Goal: Communication & Community: Answer question/provide support

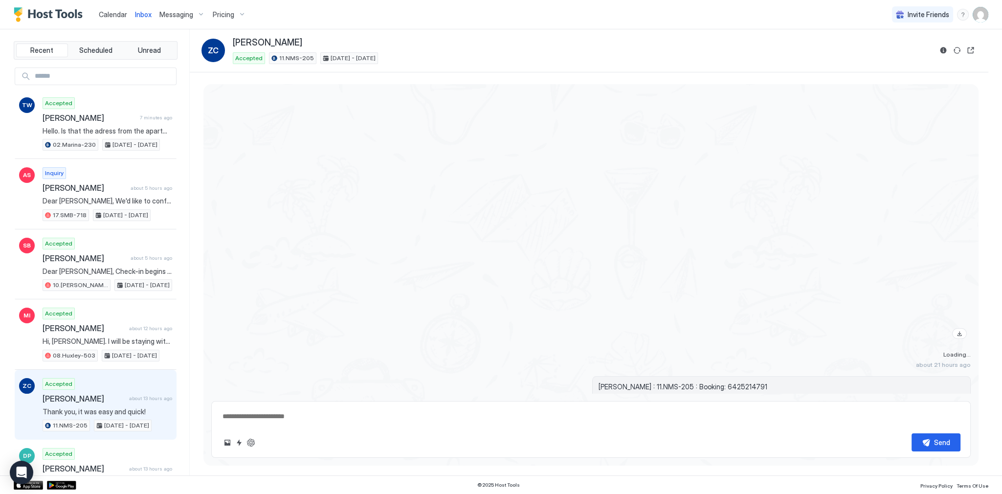
scroll to position [1428, 0]
click at [462, 186] on div at bounding box center [705, 214] width 532 height 258
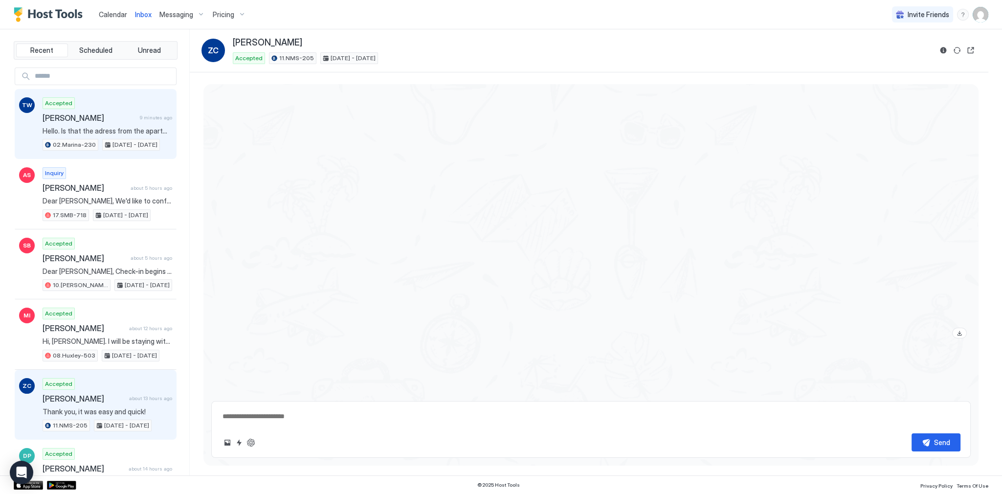
click at [123, 110] on div "Accepted Thomas Windisch 9 minutes ago Hello. Is that the adress from the apart…" at bounding box center [108, 124] width 130 height 54
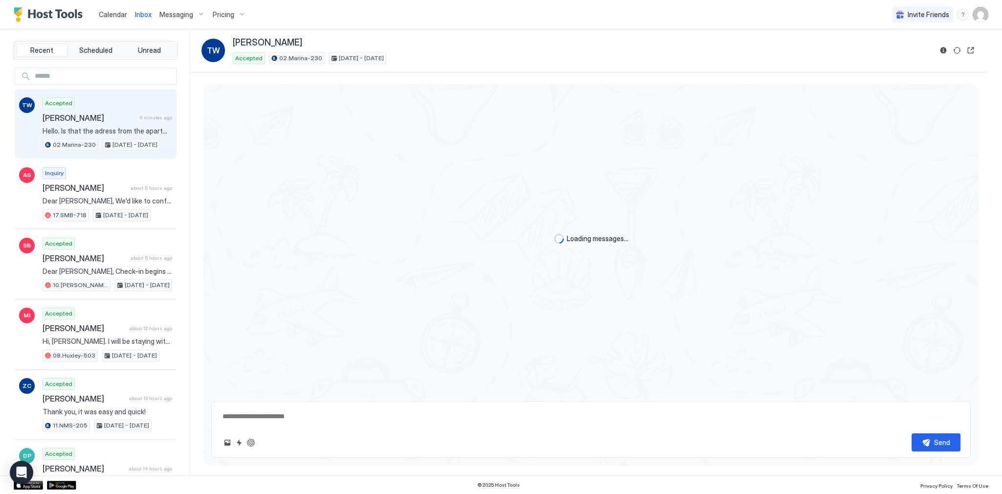
scroll to position [190, 0]
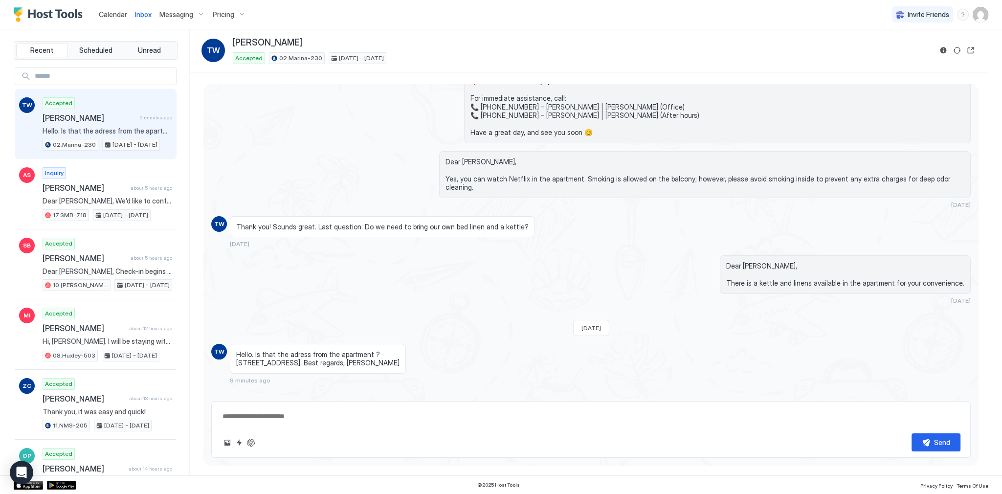
click at [304, 350] on span "Hello. Is that the adress from the apartment ? [STREET_ADDRESS]. Best regards, …" at bounding box center [317, 358] width 163 height 17
click at [254, 441] on button "ChatGPT Auto Reply" at bounding box center [251, 443] width 12 height 12
type textarea "*"
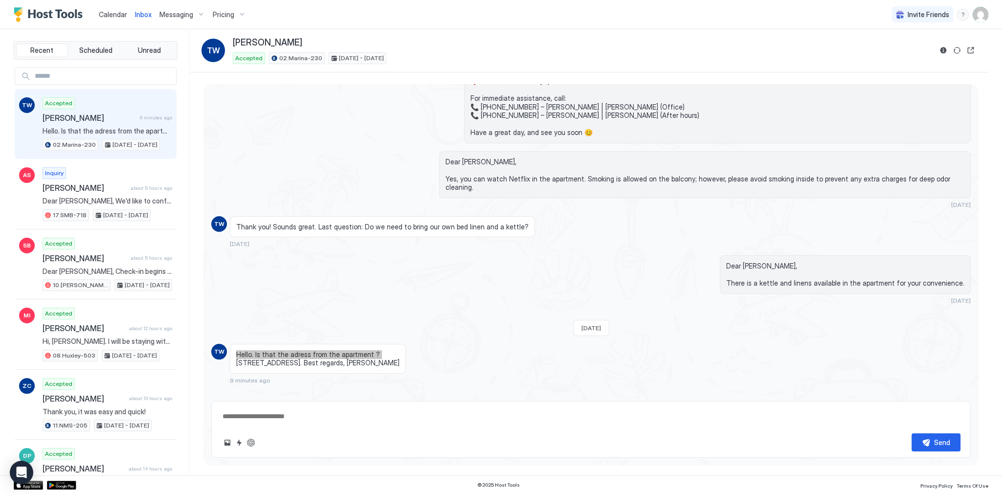
type textarea "*"
type textarea "**********"
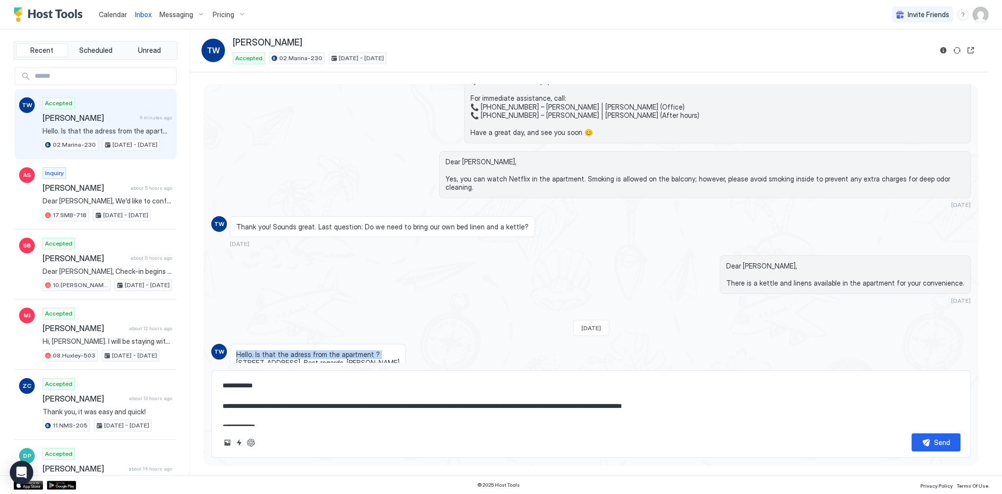
scroll to position [10, 0]
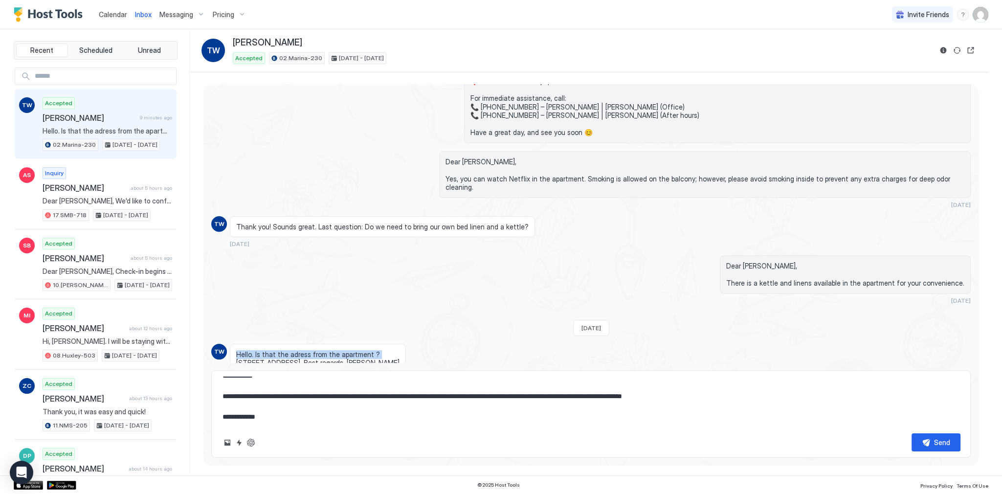
click at [435, 397] on textarea "**********" at bounding box center [591, 401] width 739 height 49
type textarea "*"
type textarea "**********"
type textarea "*"
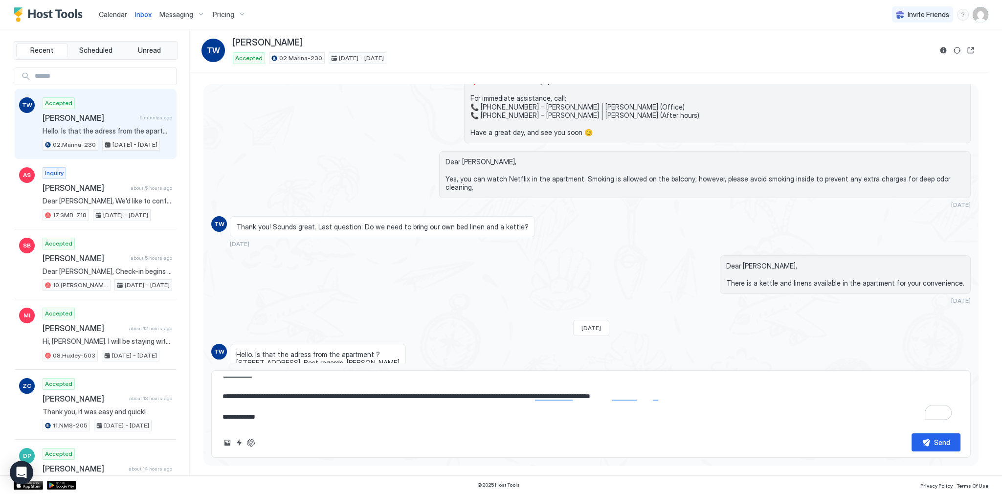
type textarea "**********"
type textarea "*"
type textarea "**********"
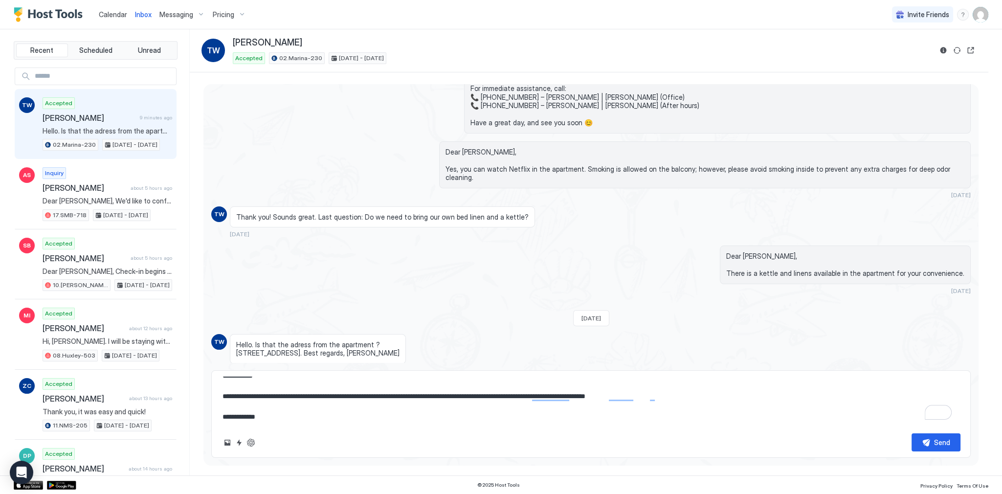
scroll to position [221, 0]
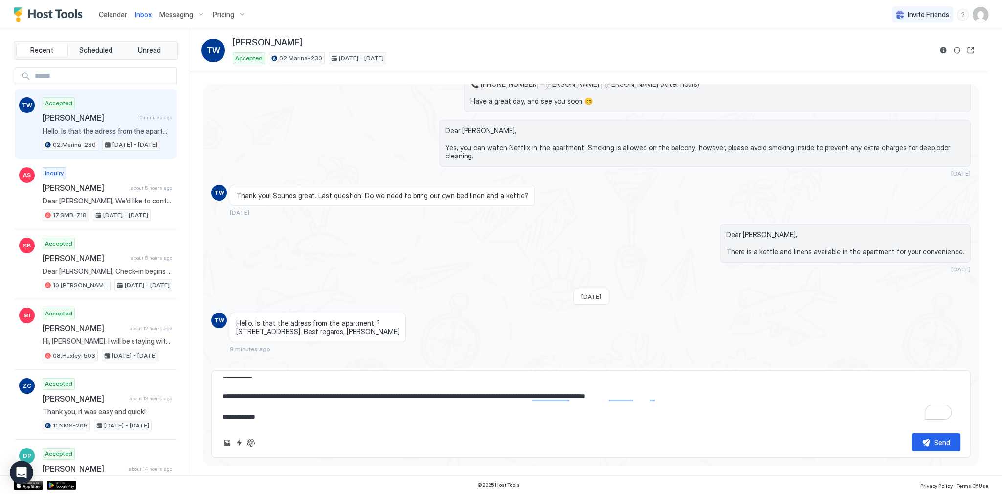
click at [368, 418] on textarea "**********" at bounding box center [591, 401] width 739 height 49
type textarea "*"
type textarea "**********"
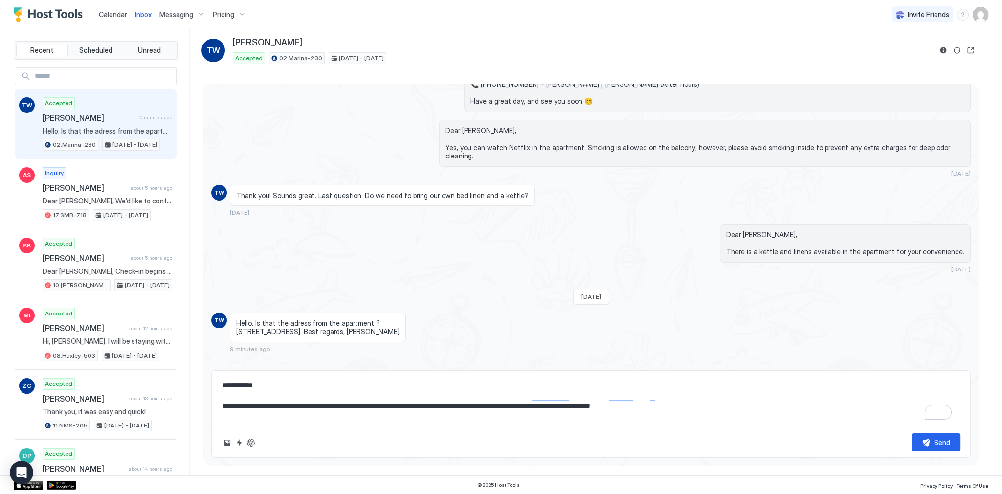
scroll to position [0, 0]
type textarea "*"
type textarea "**********"
type textarea "*"
type textarea "**********"
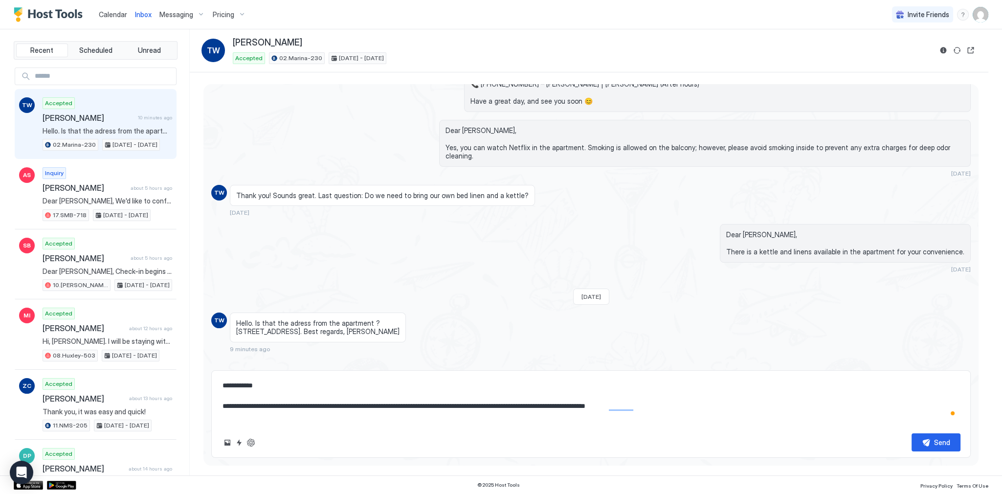
scroll to position [211, 0]
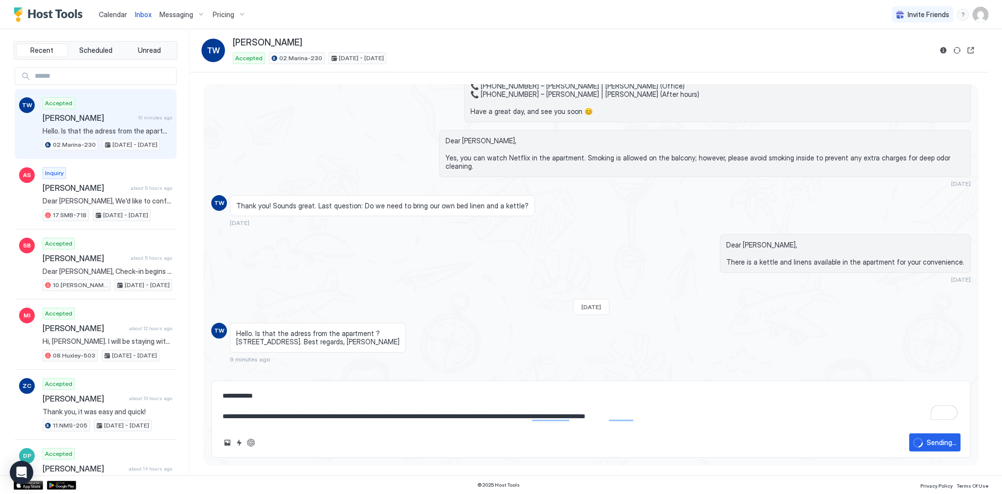
type textarea "*"
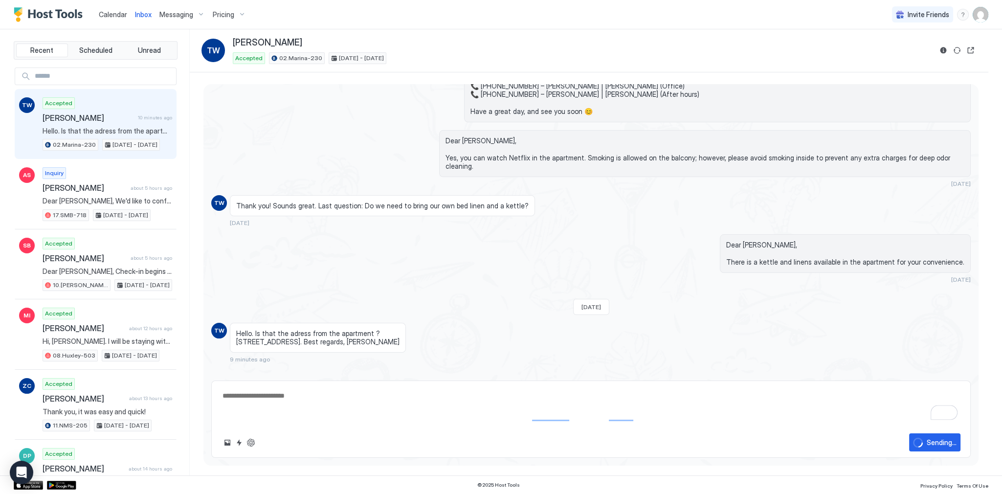
type textarea "*"
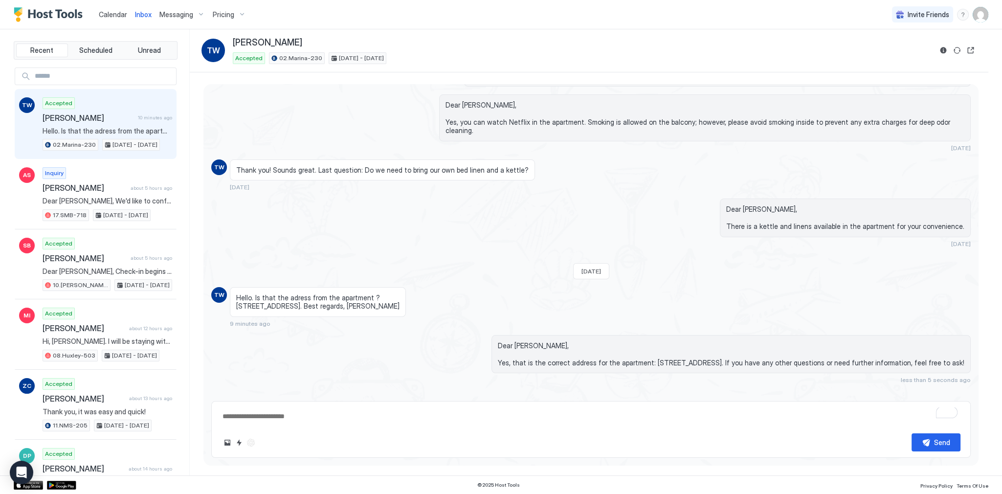
click at [274, 123] on div "Dear Thomas, Yes, you can watch Netflix in the apartment. Smoking is allowed on…" at bounding box center [591, 122] width 760 height 57
type textarea "*"
click at [531, 201] on div "Dear Thomas, There is a kettle and linens available in the apartment for your c…" at bounding box center [705, 223] width 532 height 49
click at [319, 122] on div "Dear Thomas, Yes, you can watch Netflix in the apartment. Smoking is allowed on…" at bounding box center [591, 122] width 760 height 57
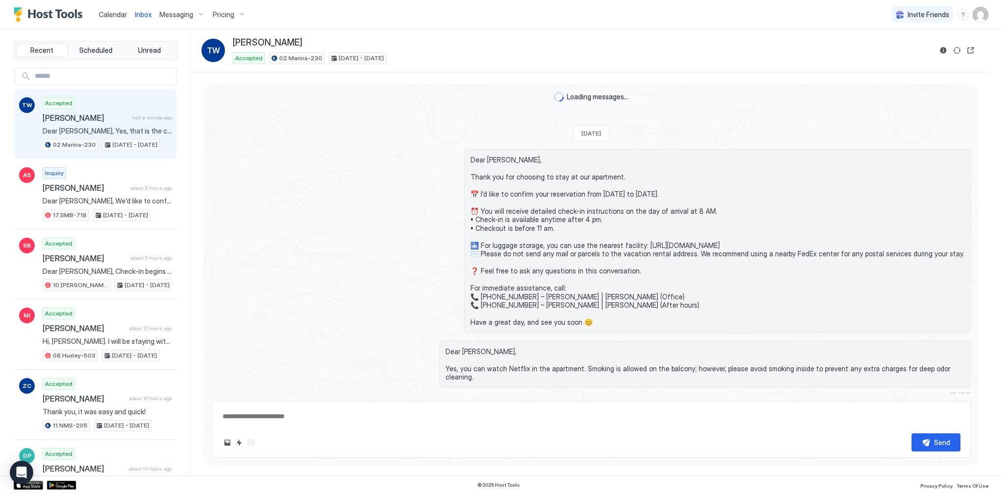
type textarea "*"
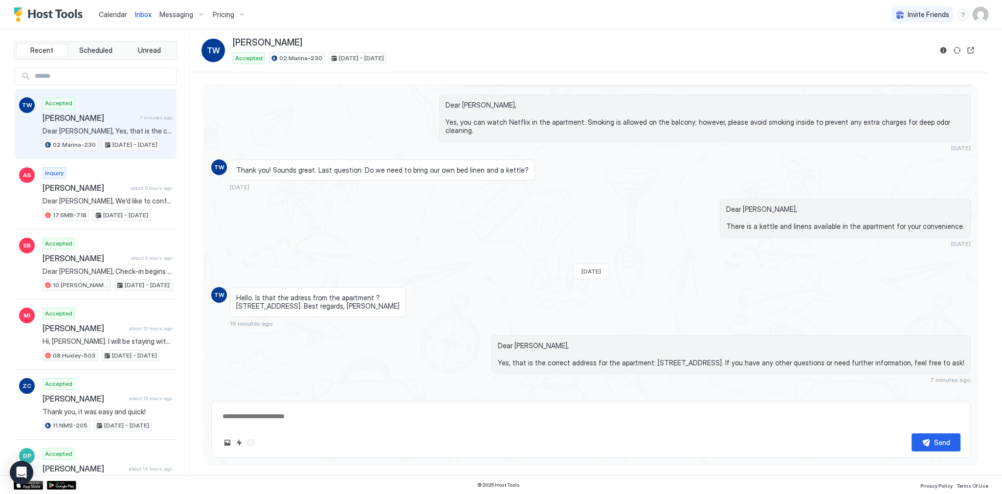
drag, startPoint x: 437, startPoint y: 125, endPoint x: 434, endPoint y: 119, distance: 6.4
click at [437, 125] on div "Dear [PERSON_NAME], Yes, you can watch Netflix in the apartment. Smoking is all…" at bounding box center [591, 122] width 760 height 57
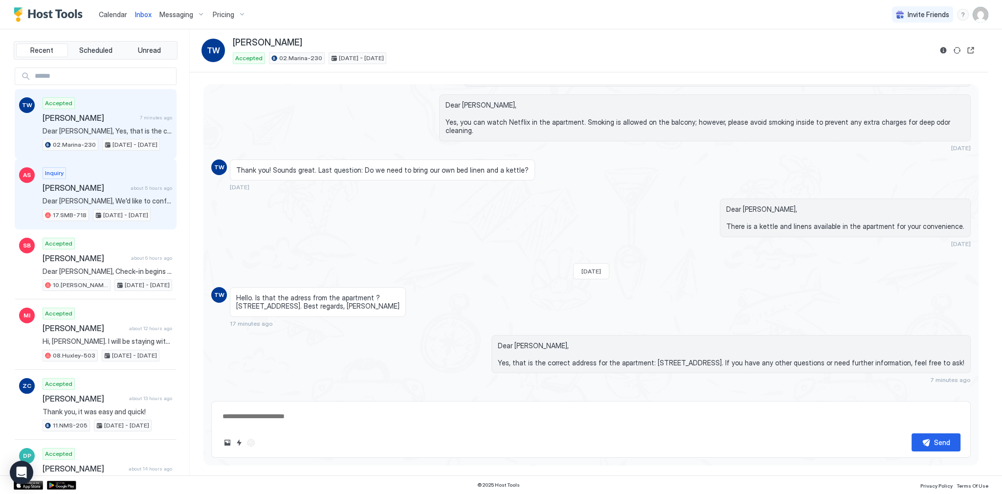
click at [79, 180] on div "Inquiry [PERSON_NAME] about 5 hours ago Dear [PERSON_NAME], We'd like to confir…" at bounding box center [108, 194] width 130 height 54
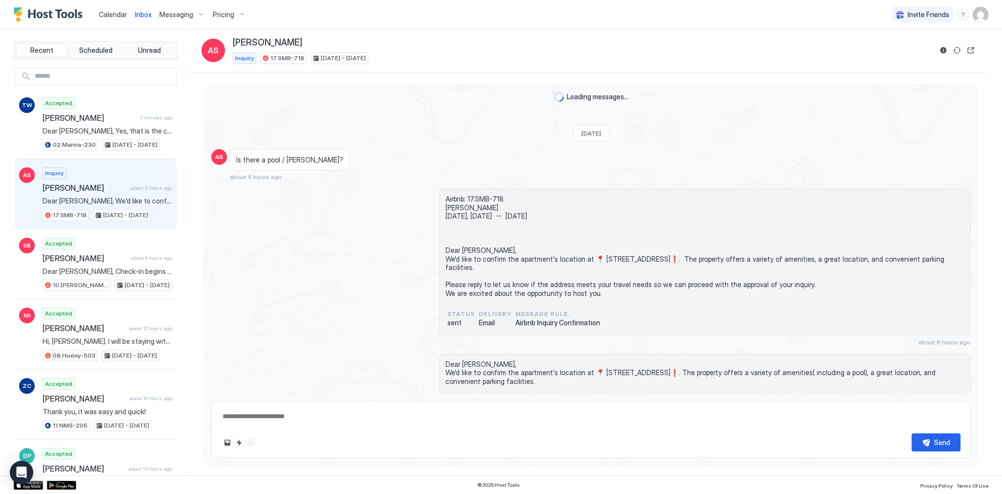
scroll to position [33, 0]
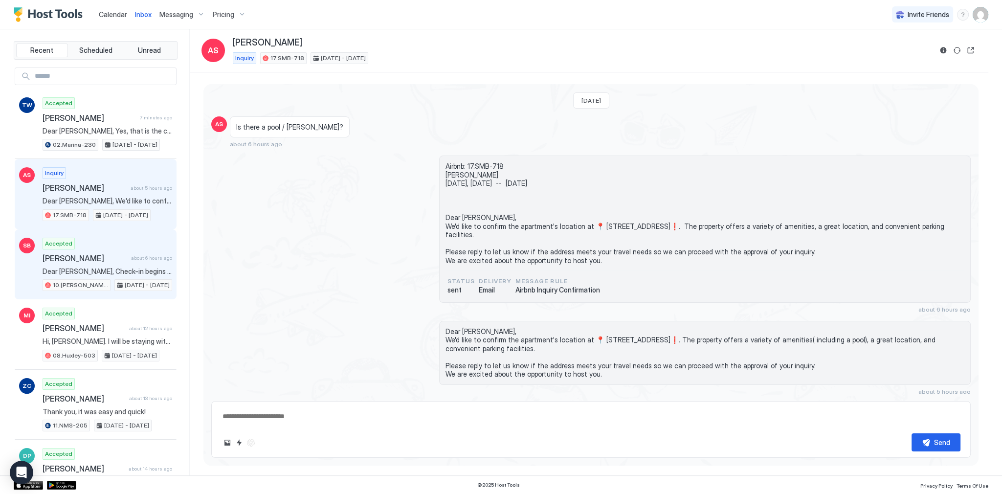
click at [113, 246] on div "Accepted Sheridan Bowden about 6 hours ago Dear Sheridan, Check-in begins at 4 …" at bounding box center [108, 265] width 130 height 54
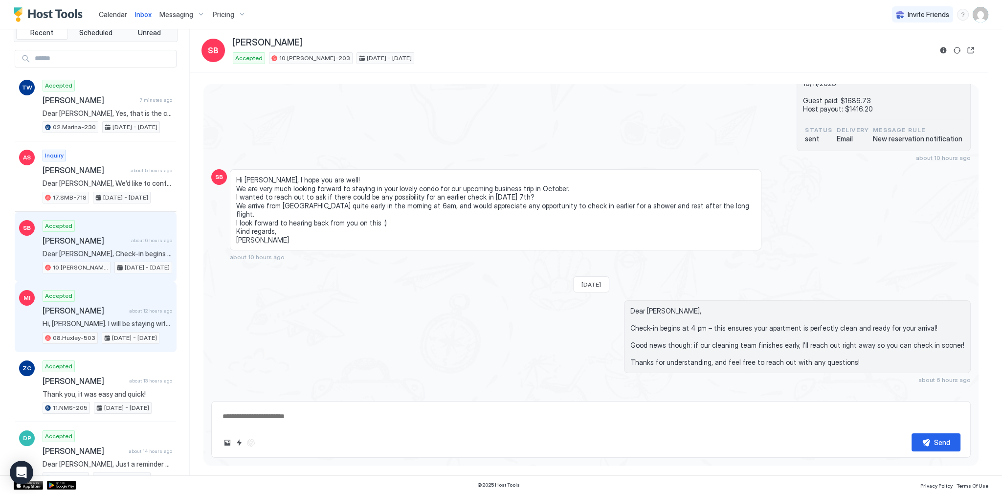
scroll to position [78, 0]
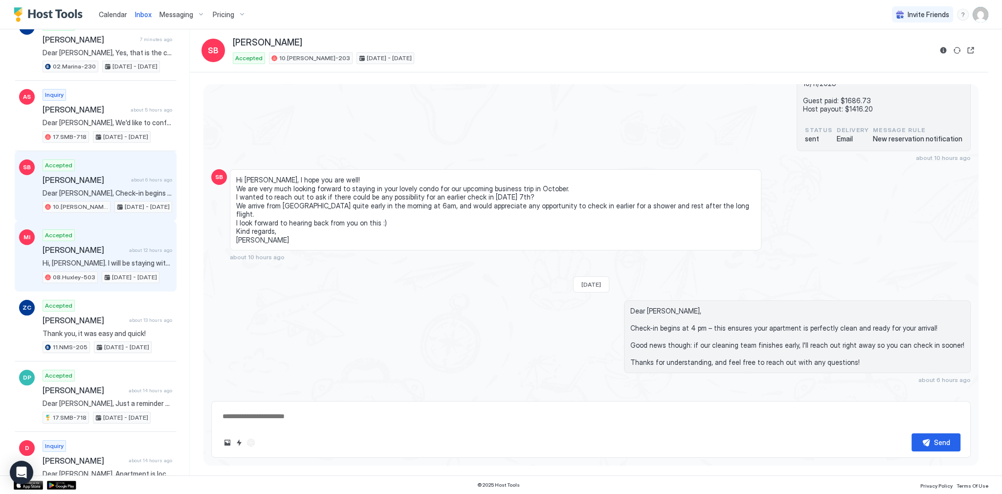
click at [135, 277] on span "[DATE] - [DATE]" at bounding box center [134, 277] width 45 height 9
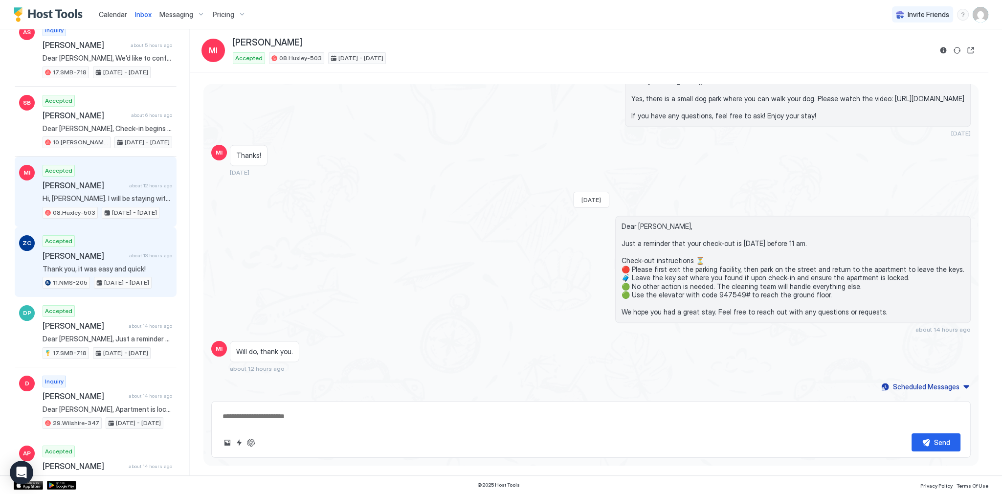
scroll to position [196, 0]
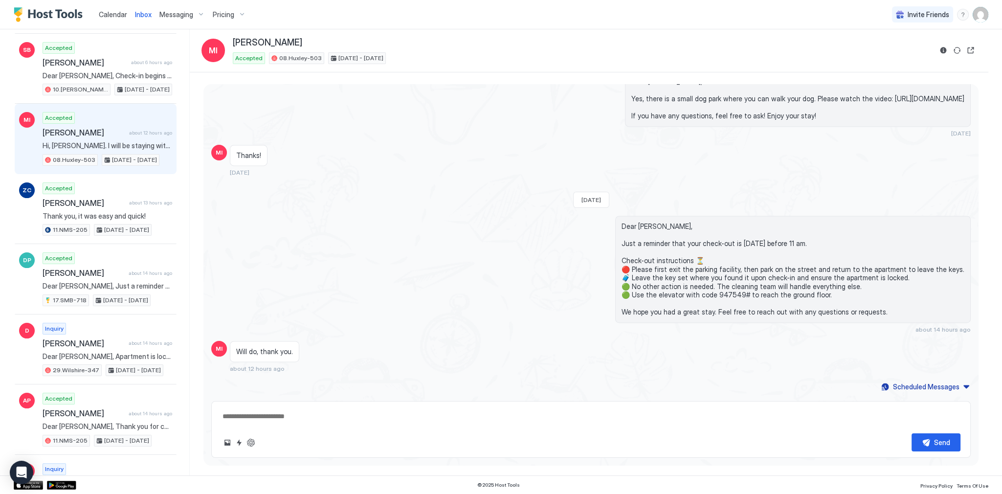
click at [272, 160] on div "Thanks! 4 days ago" at bounding box center [496, 161] width 532 height 32
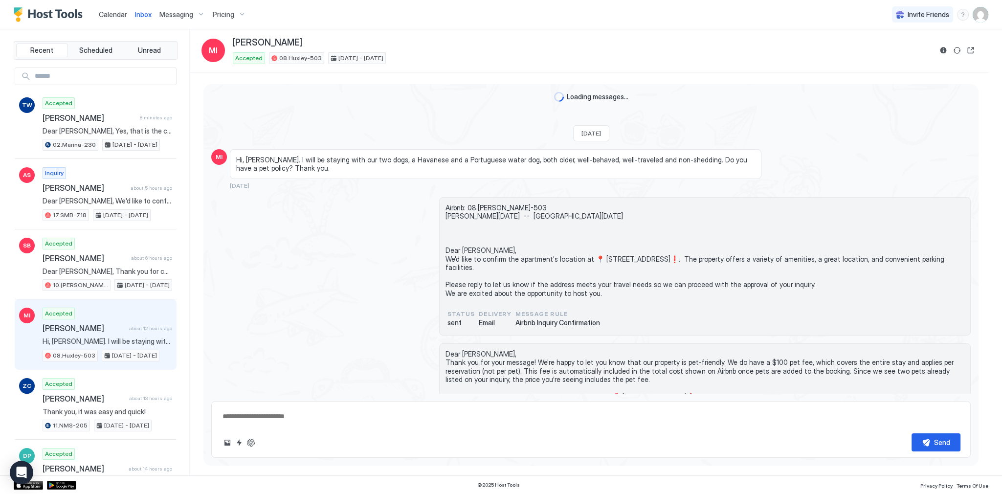
type textarea "*"
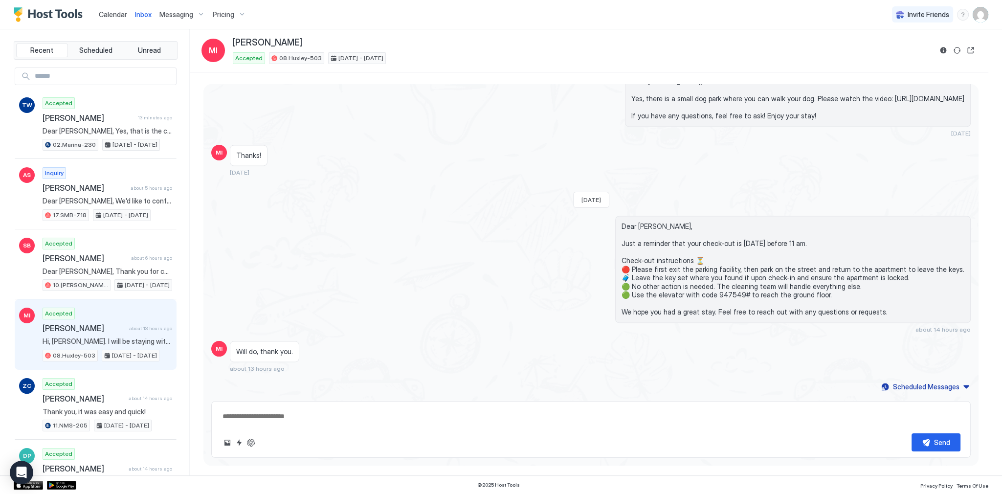
click at [627, 226] on div "Dear Maria, Just a reminder that your check-out is tomorrow before 11 am. Check…" at bounding box center [705, 274] width 532 height 117
click at [317, 123] on div "Dear Maria, Yes, there is a small dog park where you can walk your dog. Please …" at bounding box center [591, 104] width 760 height 66
click at [593, 131] on div "Dear Maria, Yes, there is a small dog park where you can walk your dog. Please …" at bounding box center [705, 104] width 532 height 66
click at [589, 135] on div "Dear Maria, Yes, there is a small dog park where you can walk your dog. Please …" at bounding box center [705, 104] width 532 height 66
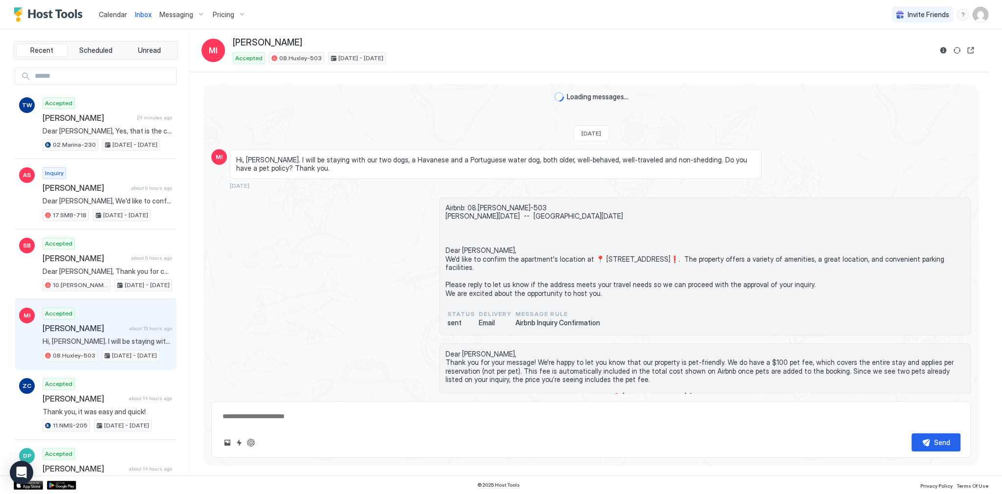
scroll to position [1926, 0]
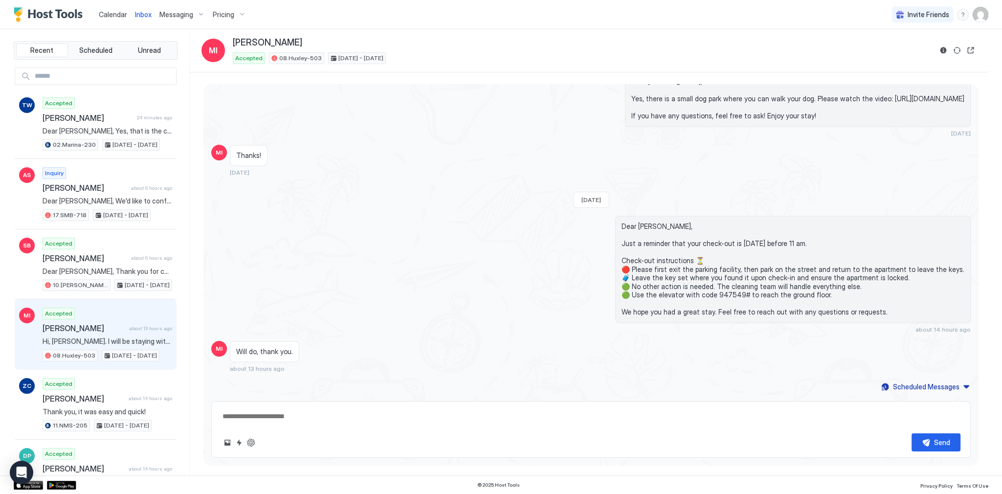
click at [304, 332] on div "Dear Maria, Just a reminder that your check-out is tomorrow before 11 am. Check…" at bounding box center [591, 274] width 760 height 117
click at [118, 9] on link "Calendar" at bounding box center [113, 14] width 28 height 10
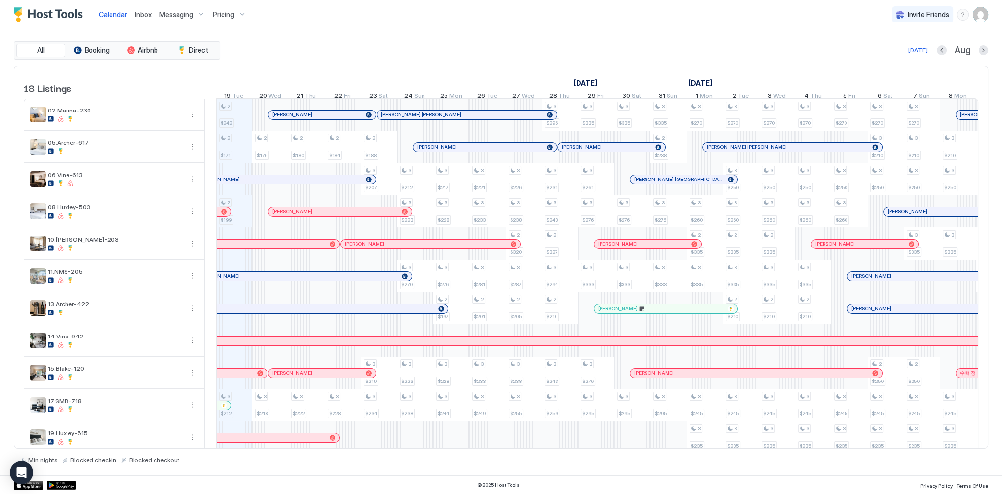
click at [328, 28] on div "Calendar Inbox Messaging Pricing Invite Friends SG" at bounding box center [501, 14] width 1002 height 29
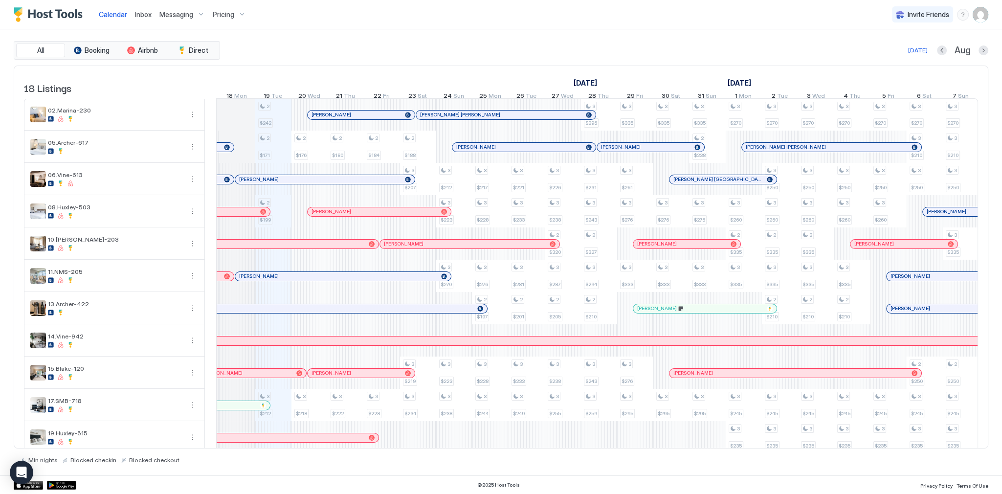
click at [135, 5] on div "Inbox" at bounding box center [143, 14] width 24 height 18
click at [146, 11] on span "Inbox" at bounding box center [143, 14] width 17 height 8
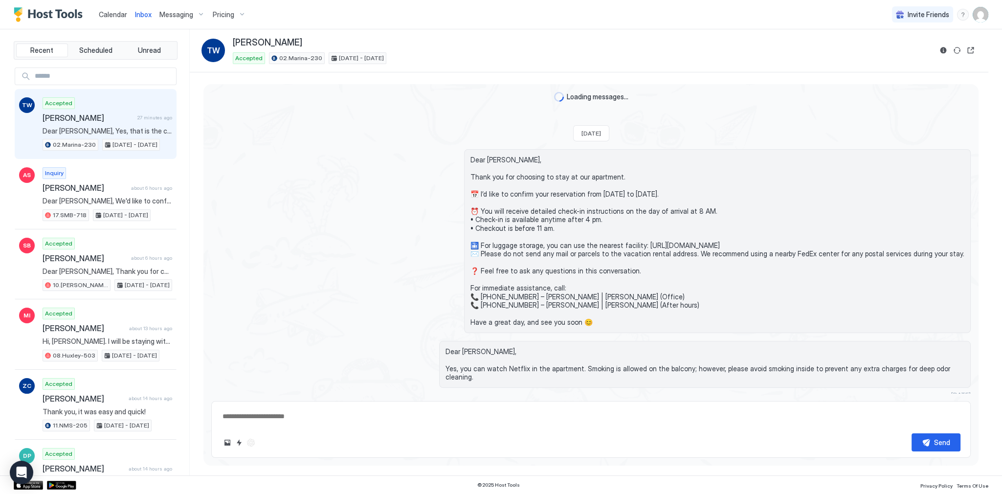
scroll to position [247, 0]
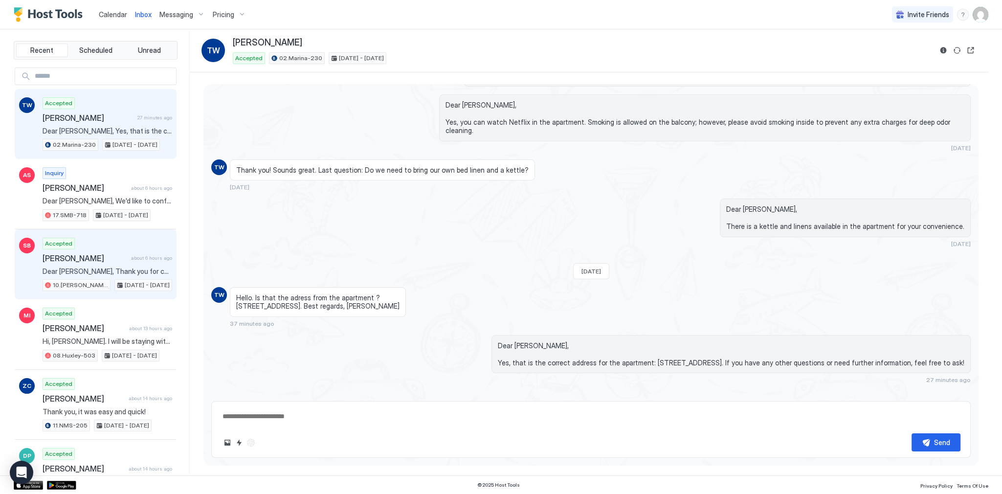
click at [135, 267] on span "Dear [PERSON_NAME], Thank you for choosing to stay at our apartment. 📅 I’d like…" at bounding box center [108, 271] width 130 height 9
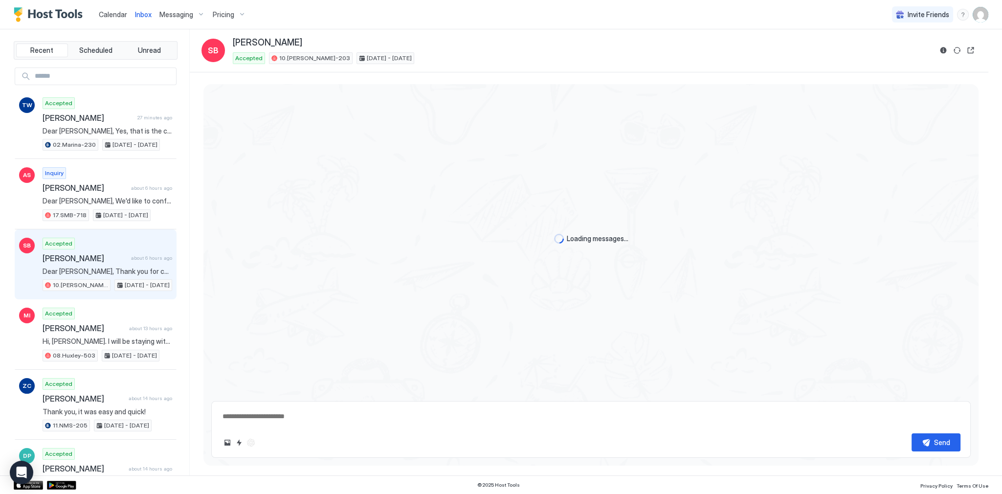
scroll to position [319, 0]
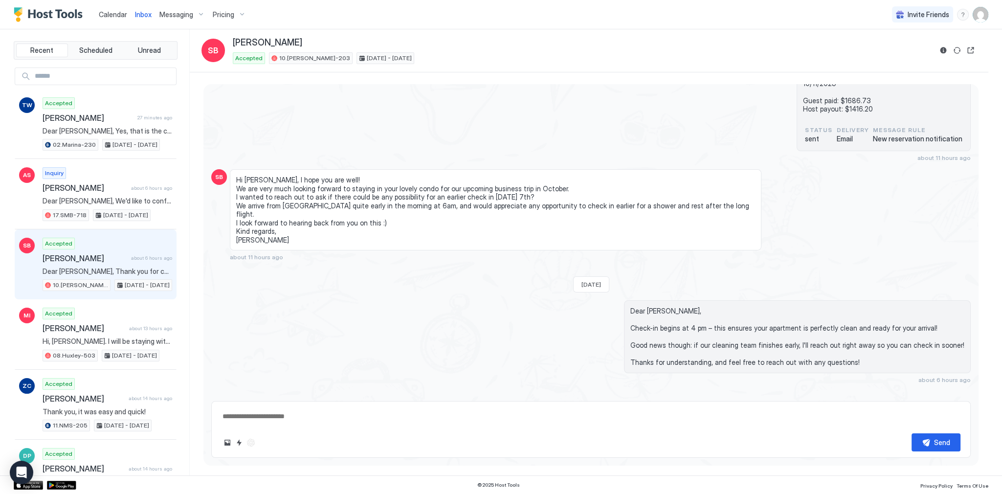
click at [944, 58] on div "SB Sheridan Bowden Accepted 10.Shelton-203 Oct 7 - 11, 2025" at bounding box center [589, 50] width 775 height 27
click at [945, 53] on button "Reservation information" at bounding box center [944, 51] width 12 height 12
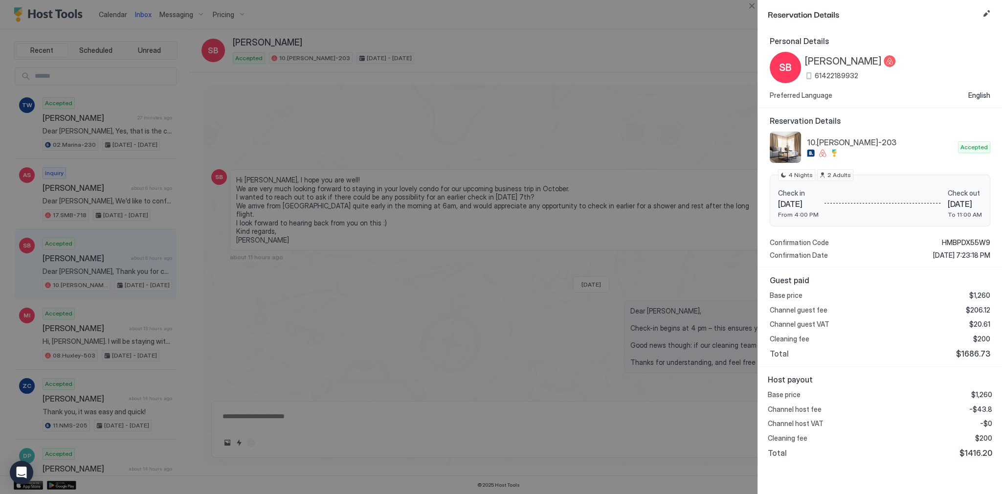
click at [974, 350] on span "$1686.73" at bounding box center [973, 354] width 34 height 10
copy span "1686.73"
click at [980, 457] on div "Host payout Base price $1,260 Channel host fee -$43.8 Channel host VAT -$0 Clea…" at bounding box center [880, 416] width 244 height 99
click at [980, 452] on span "$1416.20" at bounding box center [976, 453] width 33 height 10
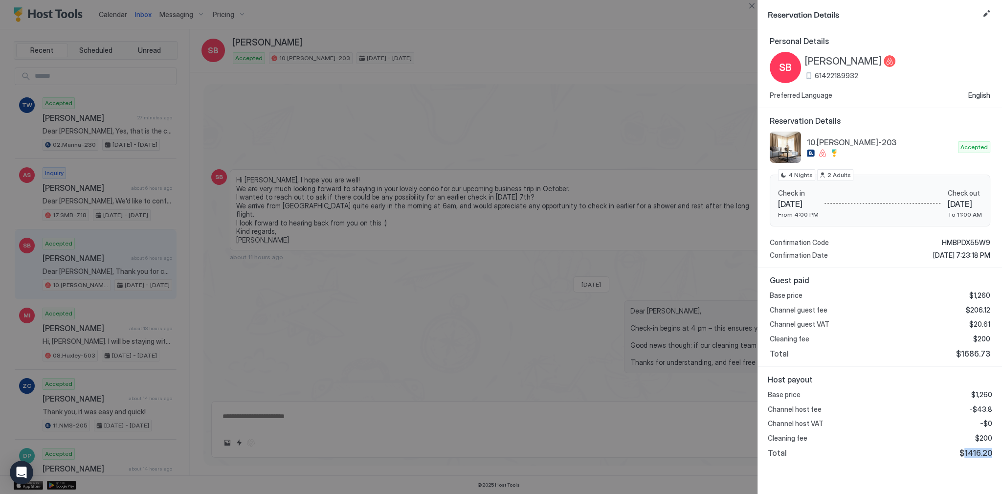
click at [980, 452] on span "$1416.20" at bounding box center [976, 453] width 33 height 10
copy span "1416.20"
click at [980, 408] on span "-$43.8" at bounding box center [980, 409] width 23 height 9
copy span "43.8"
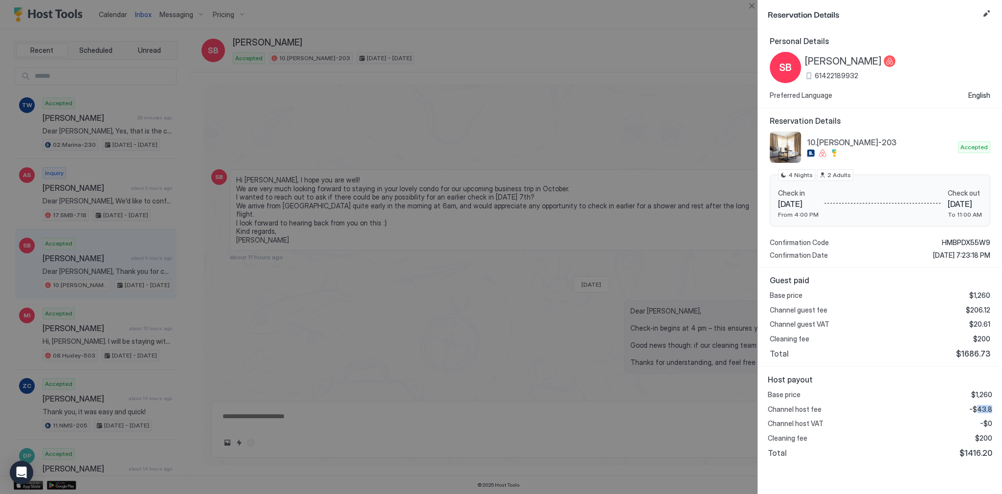
type textarea "*"
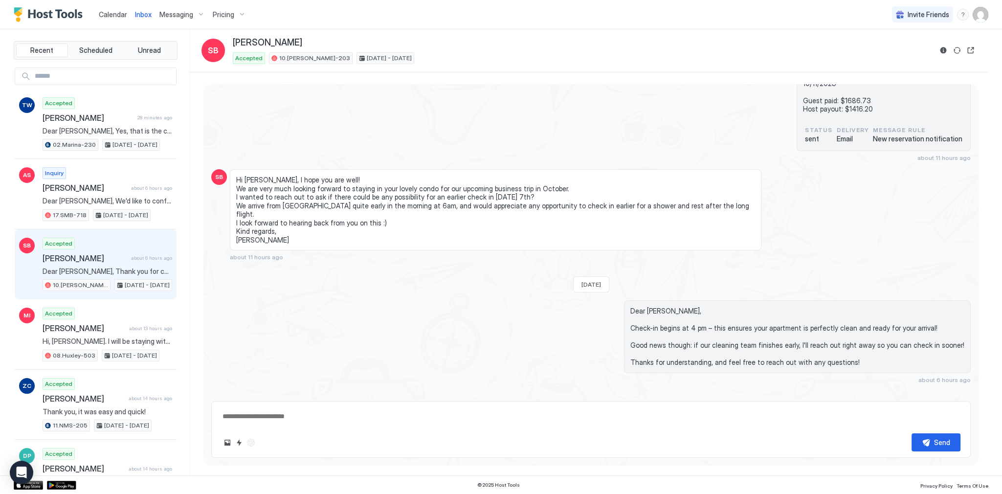
click at [110, 20] on div "Calendar" at bounding box center [113, 14] width 36 height 18
click at [110, 20] on link "Calendar" at bounding box center [113, 14] width 28 height 10
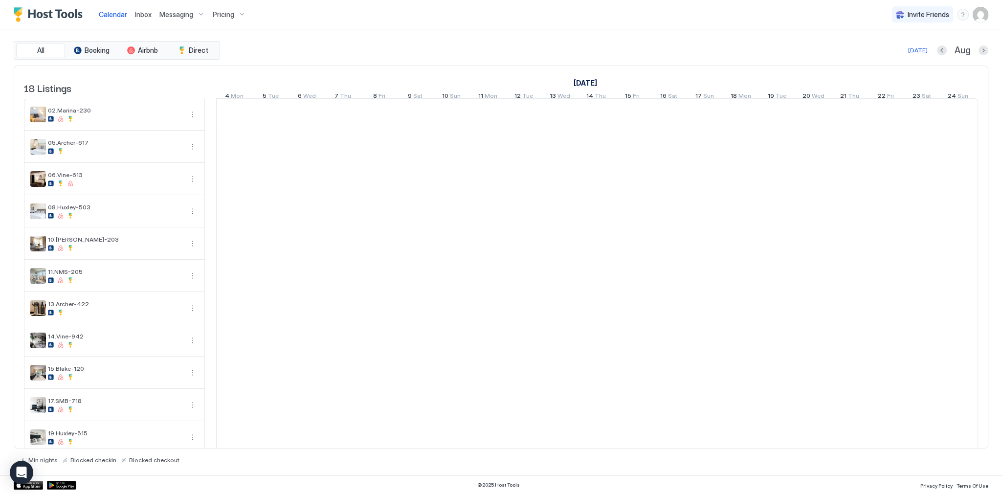
click at [110, 15] on span "Calendar" at bounding box center [113, 14] width 28 height 8
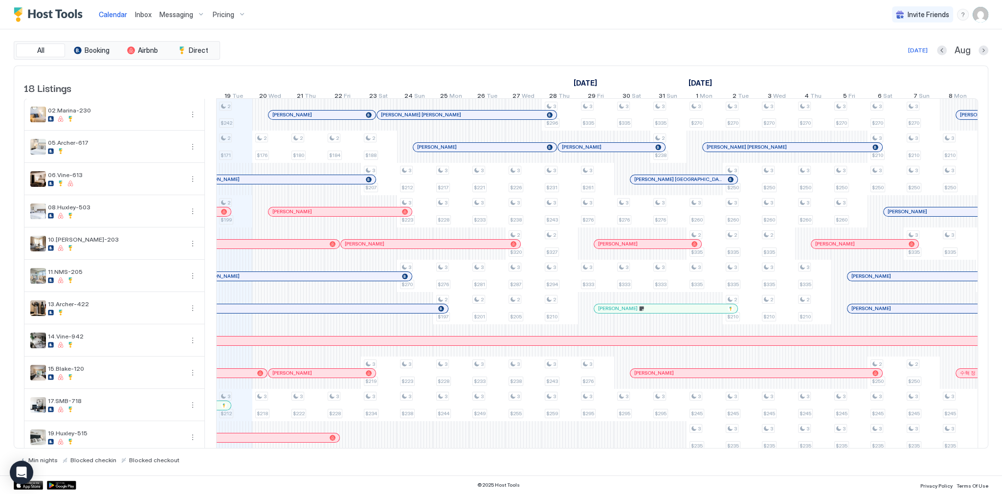
click at [147, 7] on div "Inbox" at bounding box center [143, 14] width 24 height 18
click at [116, 18] on link "Calendar" at bounding box center [113, 14] width 28 height 10
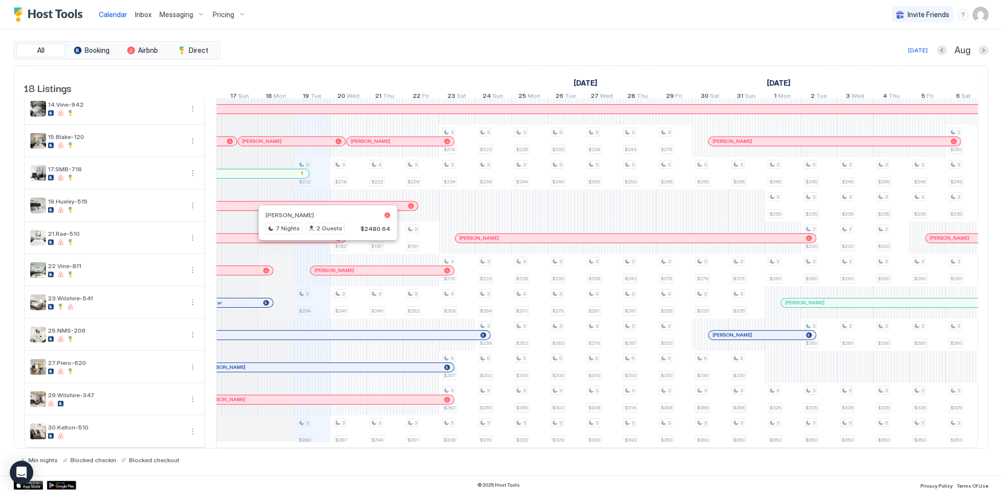
scroll to position [0, 0]
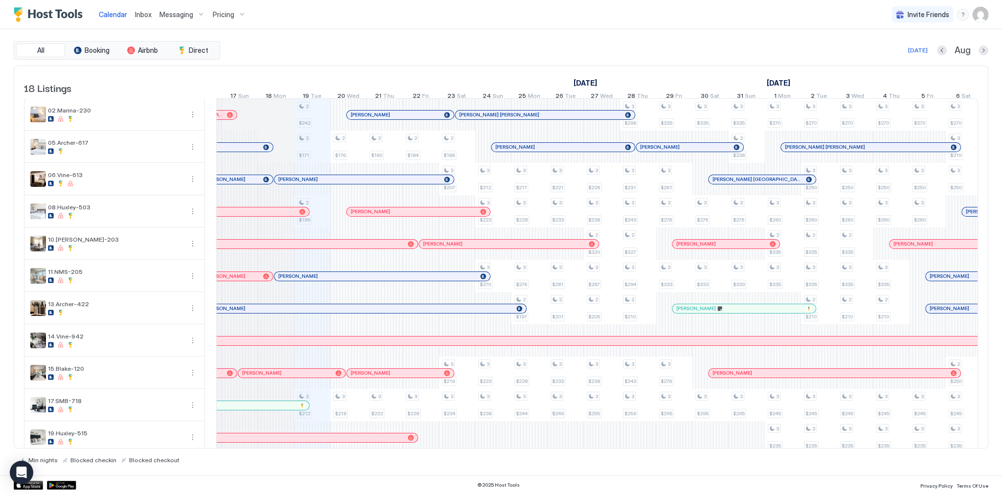
click at [385, 27] on div "Calendar Inbox Messaging Pricing Invite Friends SG" at bounding box center [501, 14] width 1002 height 29
click at [612, 15] on div "Calendar Inbox Messaging Pricing Invite Friends SG" at bounding box center [501, 14] width 1002 height 29
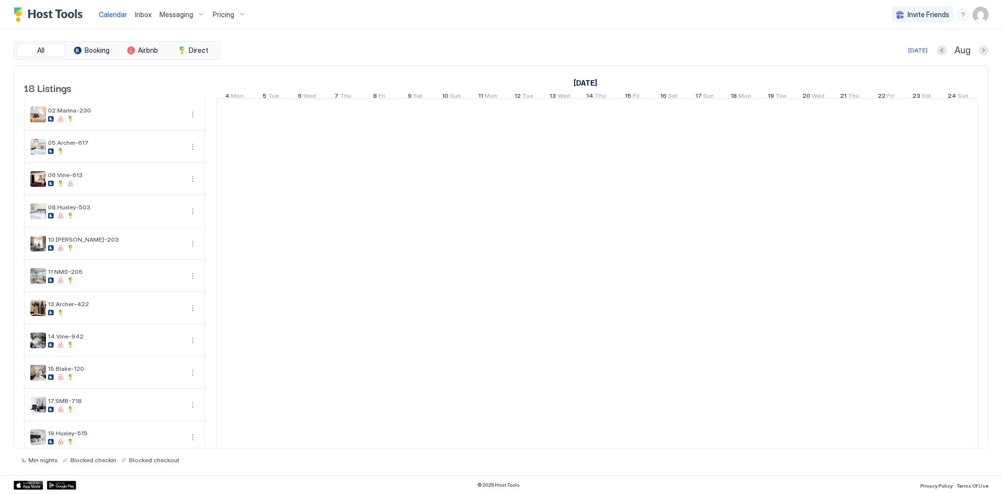
scroll to position [0, 543]
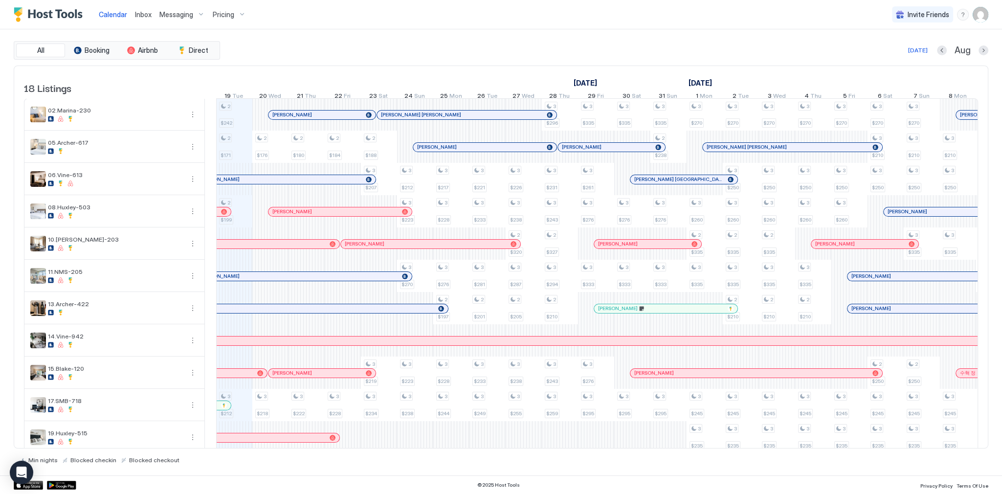
click at [439, 14] on div "Calendar Inbox Messaging Pricing Invite Friends SG" at bounding box center [501, 14] width 1002 height 29
click at [548, 67] on div "August 2025 September 2025 October 2025 4 Mon 5 Tue 6 Wed 7 Thu 8 Fri 9 Sat 10 …" at bounding box center [597, 85] width 762 height 38
drag, startPoint x: 424, startPoint y: 33, endPoint x: 249, endPoint y: 22, distance: 175.5
click at [424, 33] on div "All Booking Airbnb Direct Today Aug 18 Listings August 2025 September 2025 Octo…" at bounding box center [501, 252] width 975 height 446
click at [147, 15] on span "Inbox" at bounding box center [143, 14] width 17 height 8
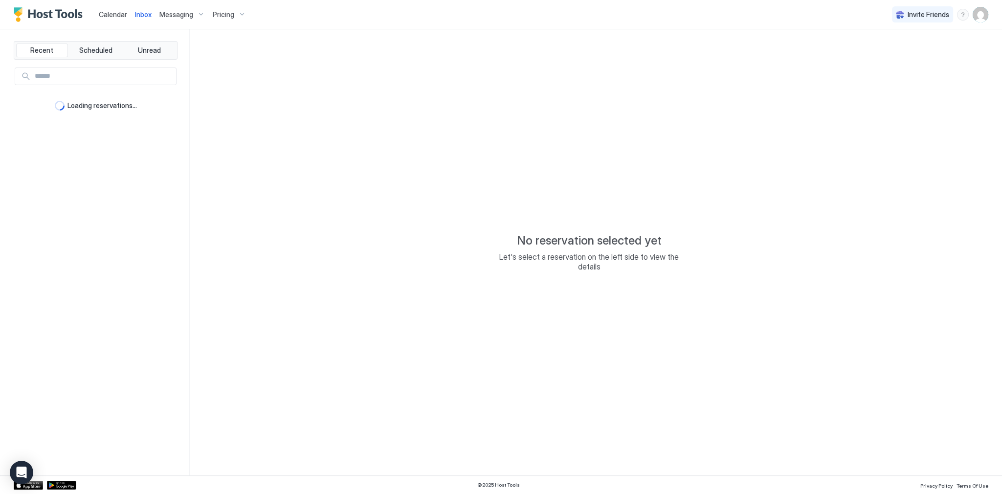
click at [147, 15] on span "Inbox" at bounding box center [143, 14] width 17 height 8
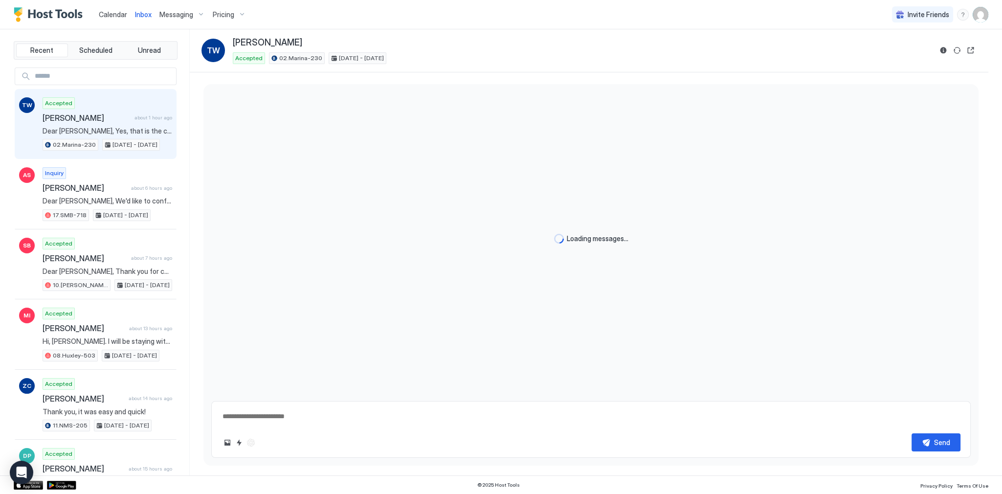
type textarea "*"
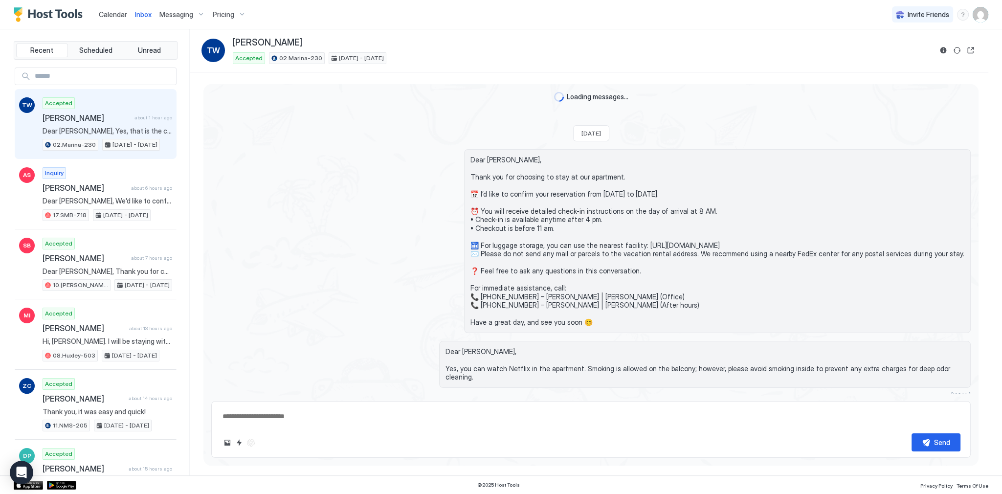
scroll to position [247, 0]
type textarea "*"
